Goal: Find specific page/section: Find specific page/section

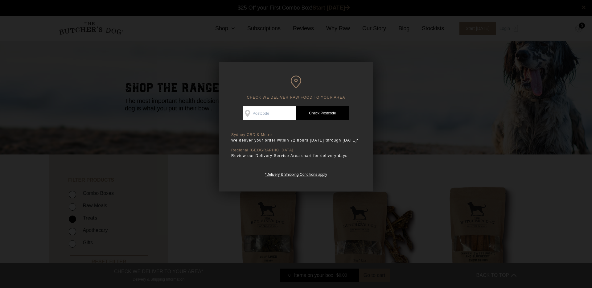
click at [256, 119] on input "Check Availability At" at bounding box center [269, 113] width 53 height 14
type input "3190"
click at [327, 113] on link "Check Postcode" at bounding box center [322, 113] width 53 height 14
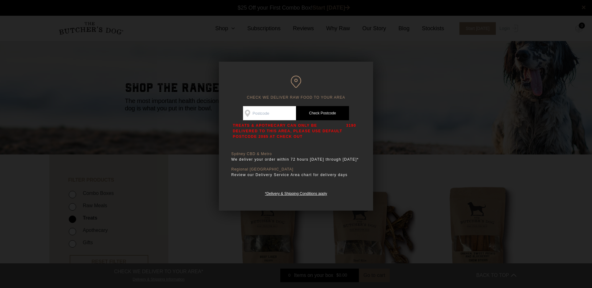
click at [216, 156] on div at bounding box center [296, 144] width 592 height 288
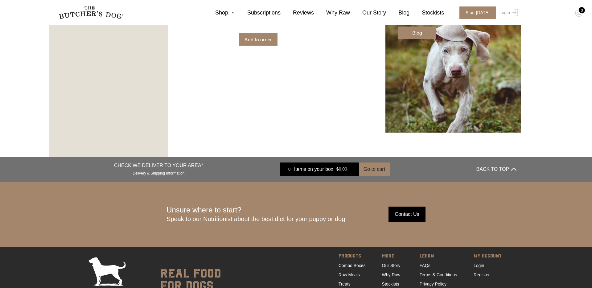
scroll to position [1120, 0]
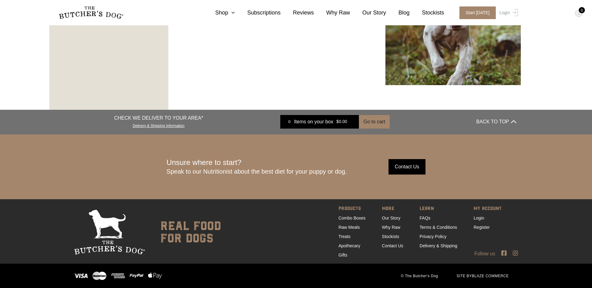
click at [403, 245] on ul "MORE Our Story Why Raw Stockists Contact Us" at bounding box center [401, 232] width 38 height 55
click at [398, 246] on link "Contact Us" at bounding box center [392, 245] width 21 height 5
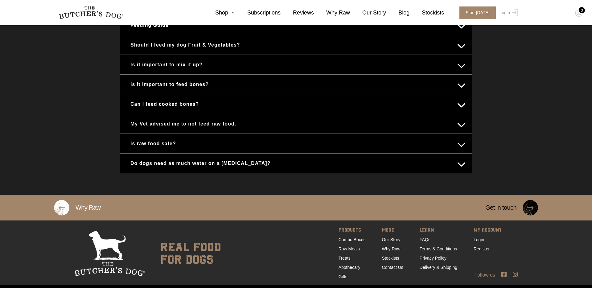
scroll to position [360, 0]
